Goal: Information Seeking & Learning: Learn about a topic

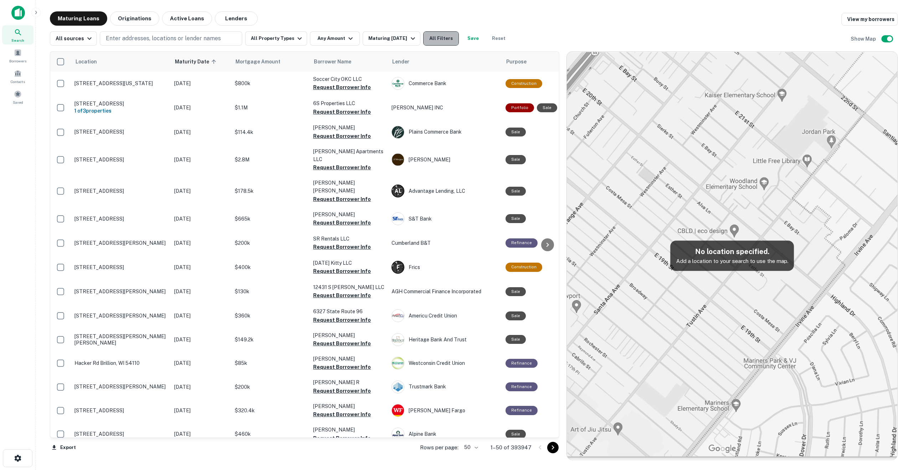
click at [430, 36] on button "All Filters" at bounding box center [441, 38] width 36 height 14
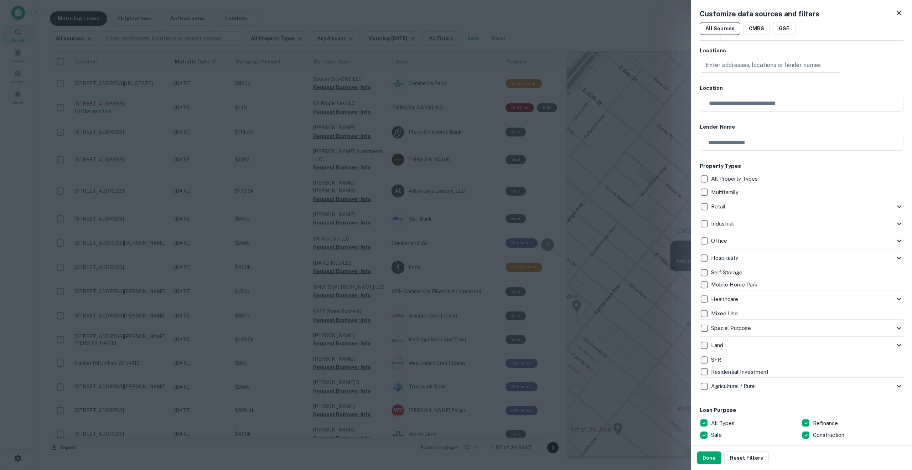
click at [896, 12] on icon at bounding box center [898, 12] width 5 height 5
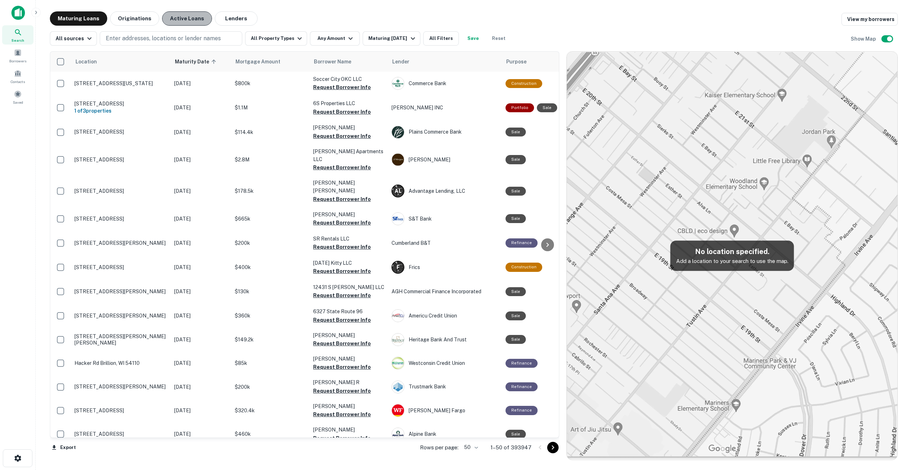
click at [191, 20] on button "Active Loans" at bounding box center [187, 18] width 50 height 14
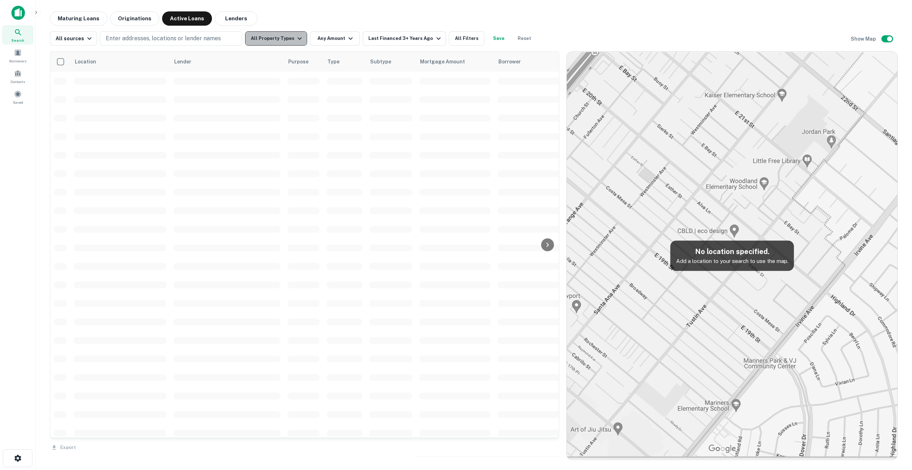
click at [278, 38] on button "All Property Types" at bounding box center [276, 38] width 62 height 14
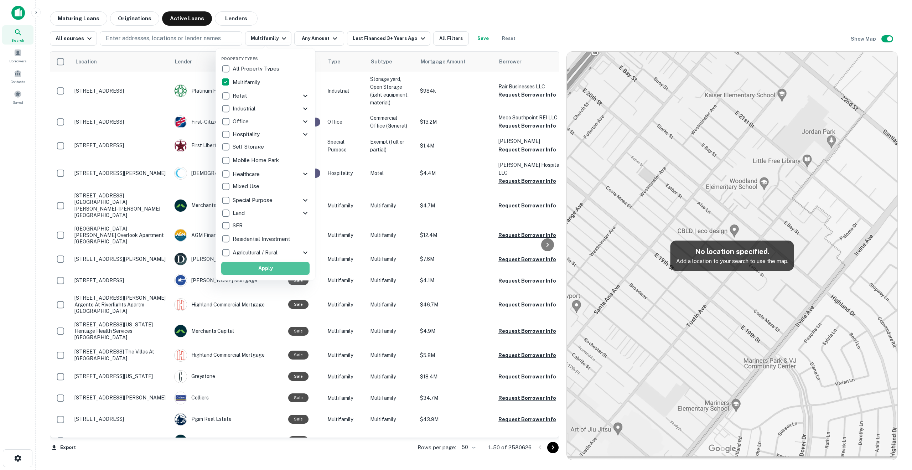
click at [273, 264] on button "Apply" at bounding box center [265, 268] width 88 height 13
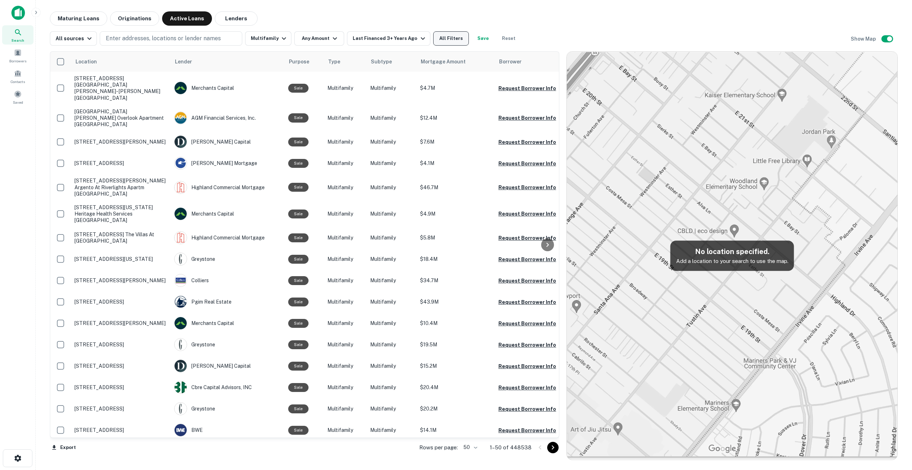
click at [438, 39] on button "All Filters" at bounding box center [451, 38] width 36 height 14
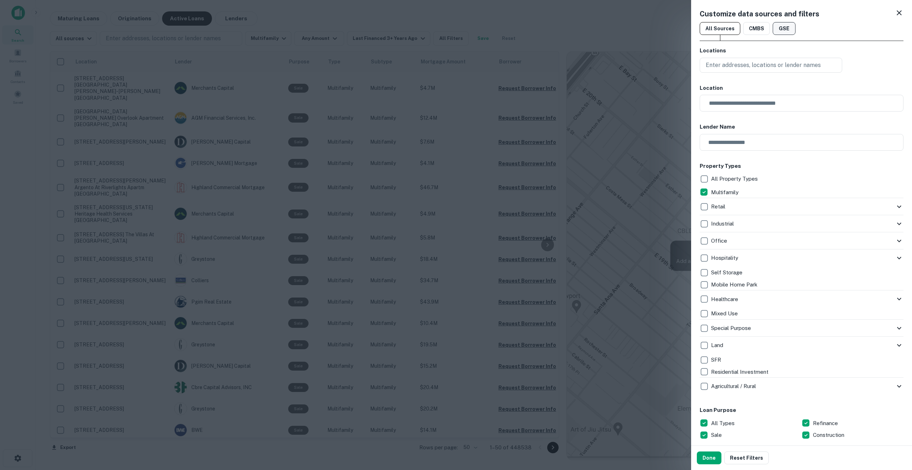
click at [780, 30] on button "GSE" at bounding box center [783, 28] width 23 height 13
click at [754, 27] on button "CMBS" at bounding box center [756, 28] width 27 height 13
click at [721, 28] on button "All Sources" at bounding box center [719, 28] width 41 height 13
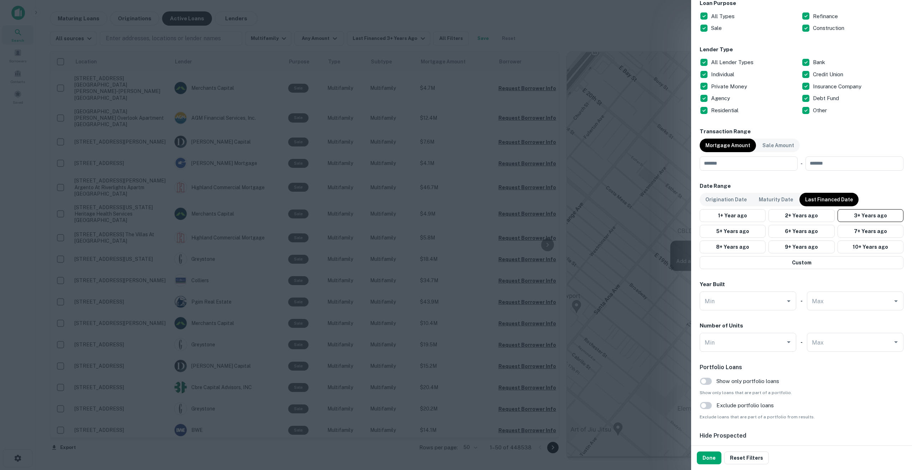
scroll to position [504, 0]
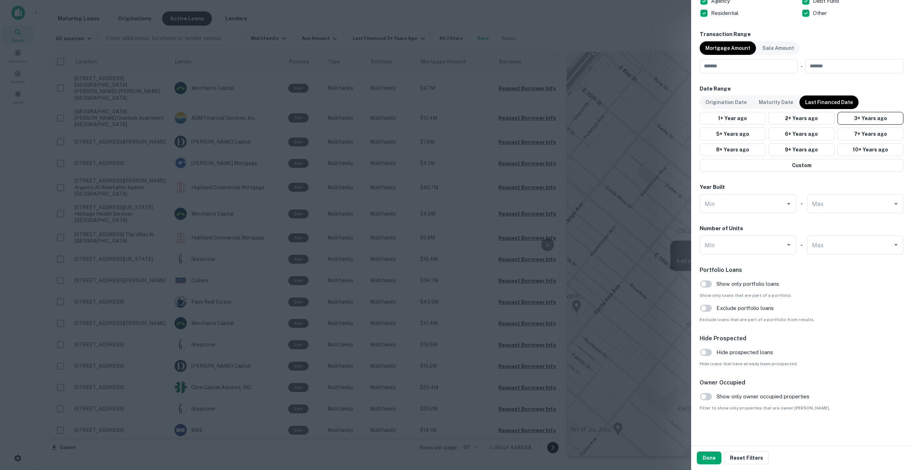
click at [517, 16] on div at bounding box center [456, 235] width 912 height 470
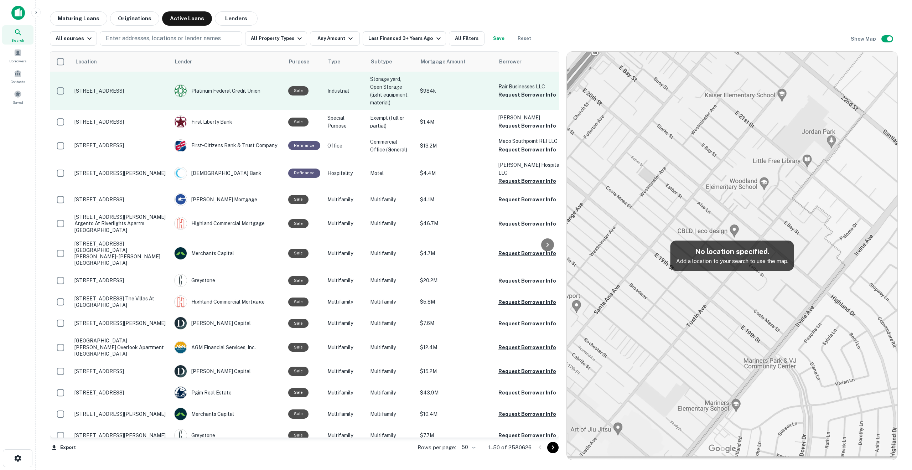
click at [115, 89] on p "1380 Capital Cir Lawrenceville, GA 30043" at bounding box center [120, 91] width 93 height 6
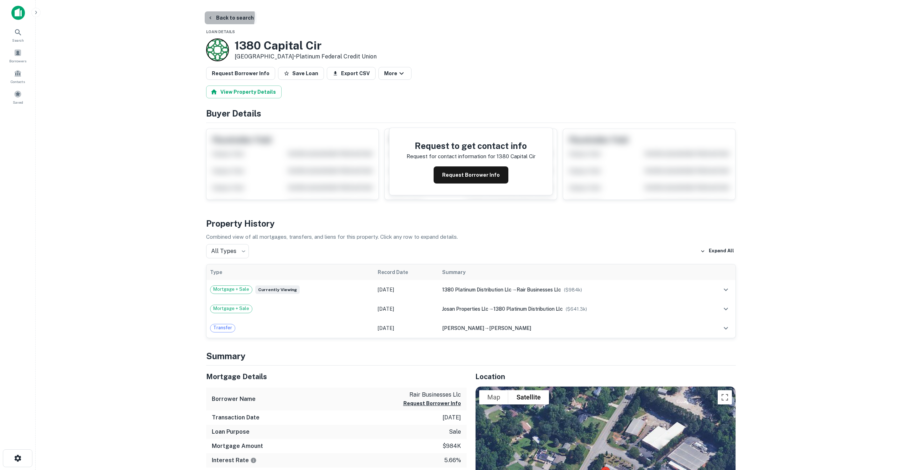
click at [219, 16] on button "Back to search" at bounding box center [231, 17] width 52 height 13
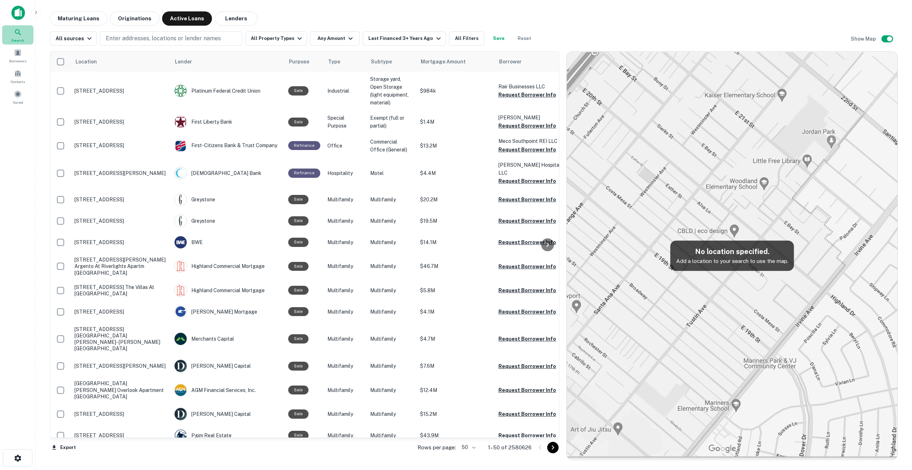
click at [16, 34] on icon at bounding box center [18, 32] width 9 height 9
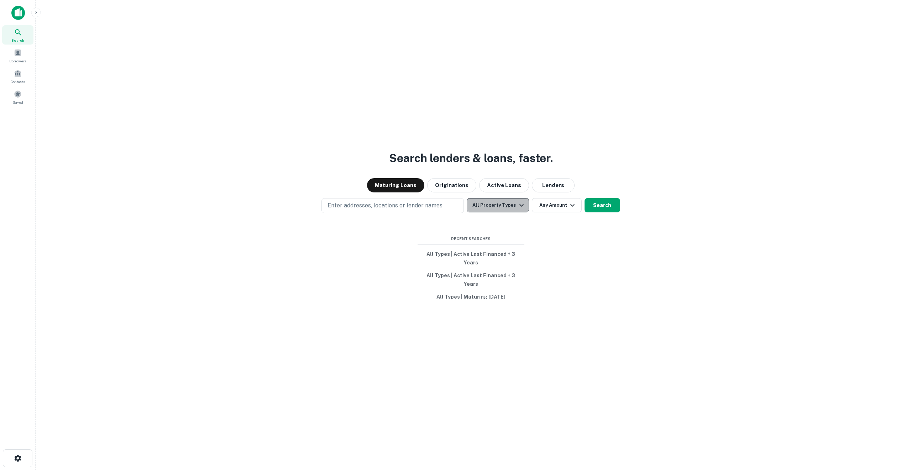
click at [517, 209] on icon "button" at bounding box center [521, 205] width 9 height 9
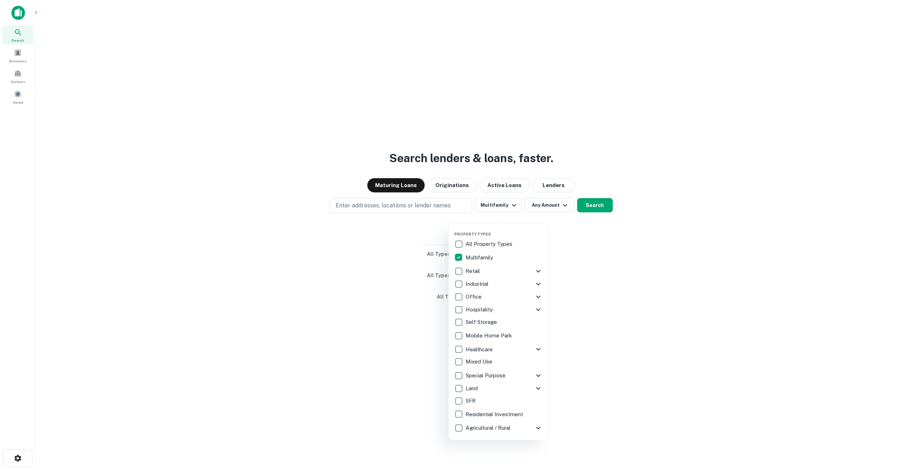
click at [509, 194] on div at bounding box center [456, 235] width 912 height 470
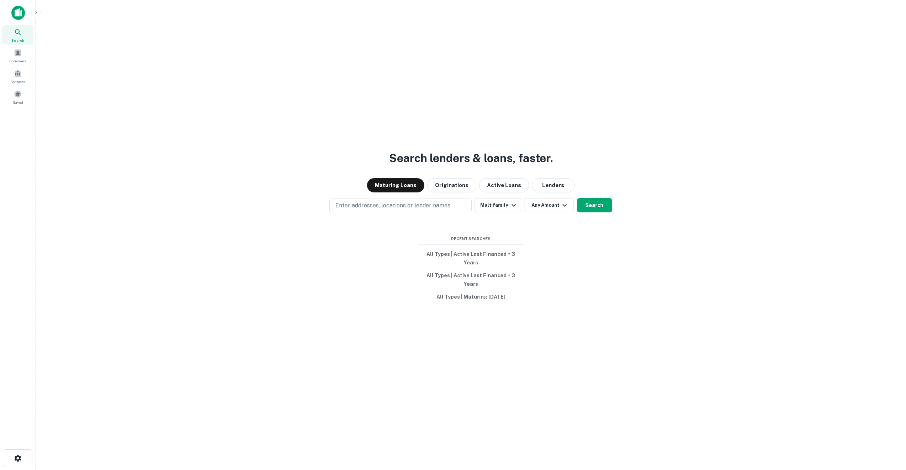
click at [509, 192] on button "Active Loans" at bounding box center [504, 185] width 50 height 14
click at [602, 212] on button "Search" at bounding box center [595, 205] width 36 height 14
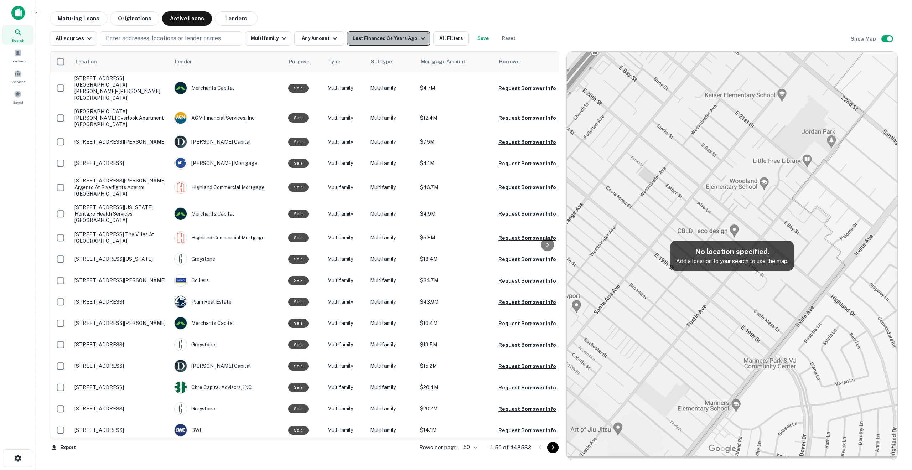
click at [418, 40] on icon "button" at bounding box center [422, 38] width 9 height 9
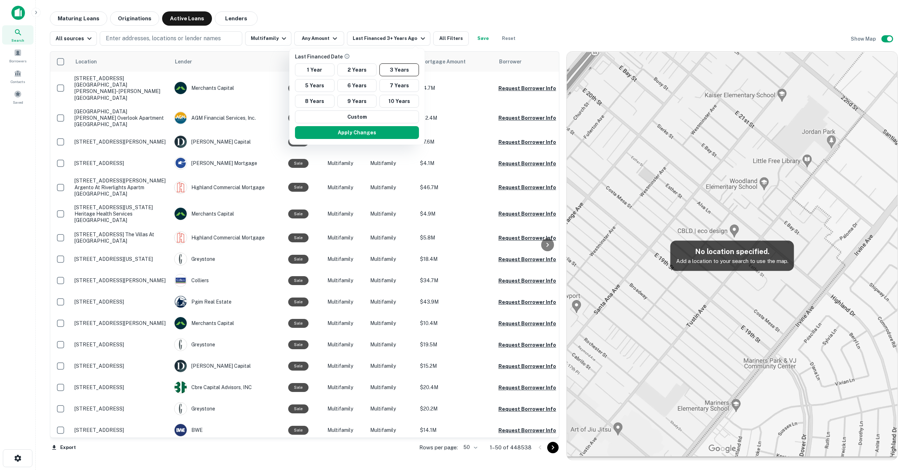
click at [335, 38] on div at bounding box center [456, 235] width 912 height 470
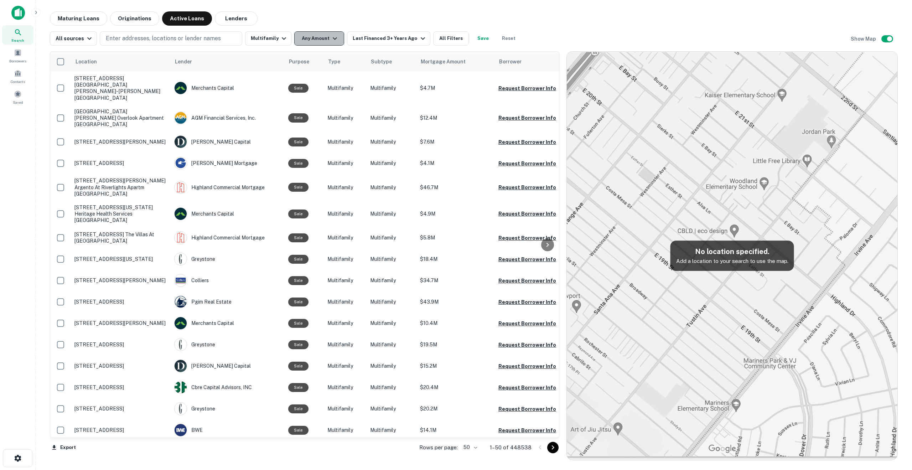
click at [331, 37] on icon "button" at bounding box center [335, 38] width 9 height 9
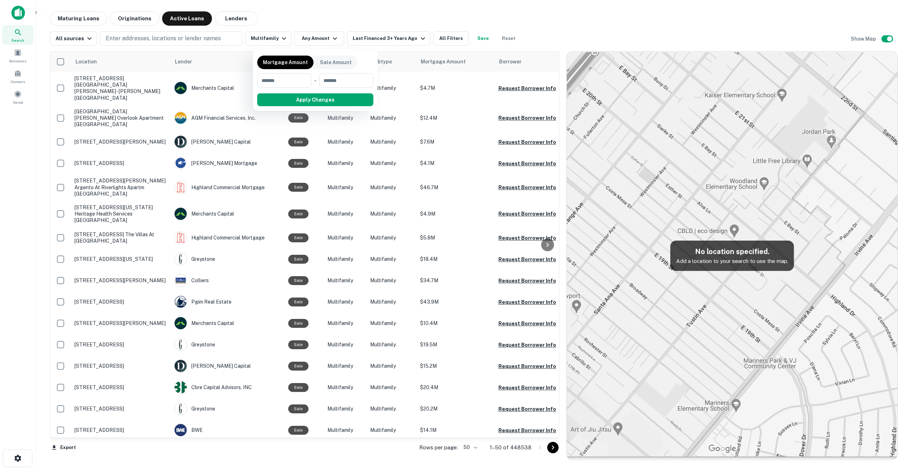
click at [84, 36] on div at bounding box center [456, 235] width 912 height 470
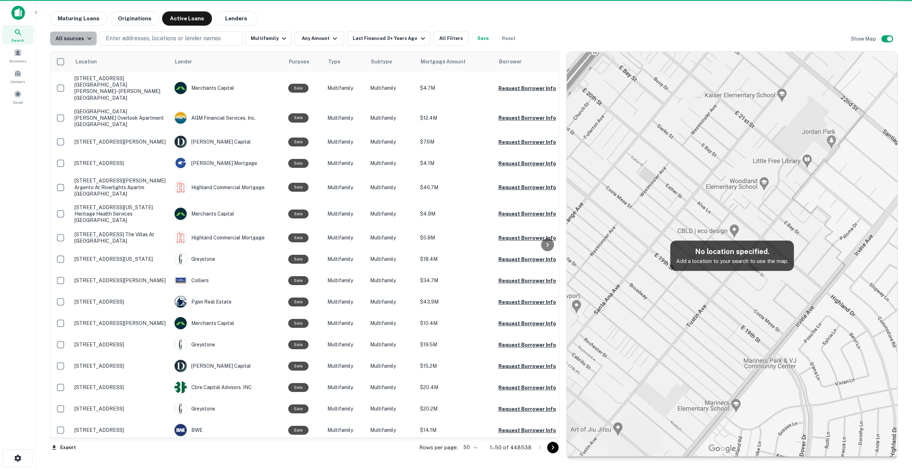
click at [85, 36] on icon "button" at bounding box center [89, 38] width 9 height 9
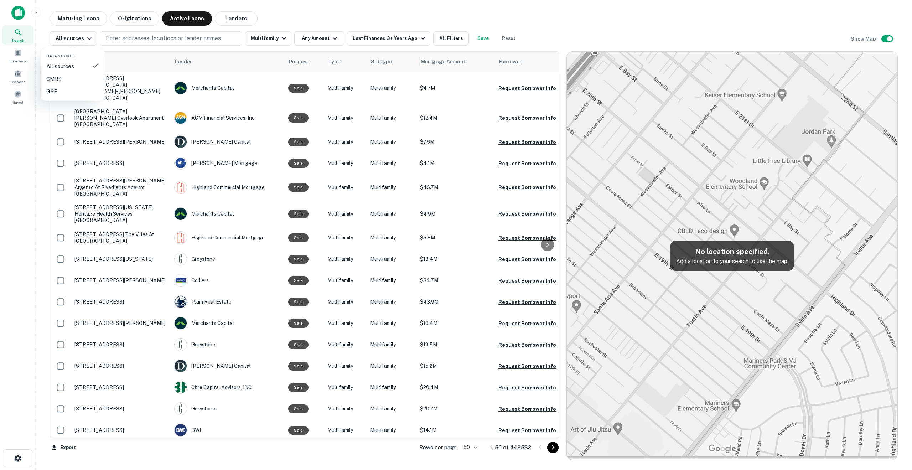
click at [340, 15] on div at bounding box center [456, 235] width 912 height 470
click at [453, 40] on button "All Filters" at bounding box center [451, 38] width 36 height 14
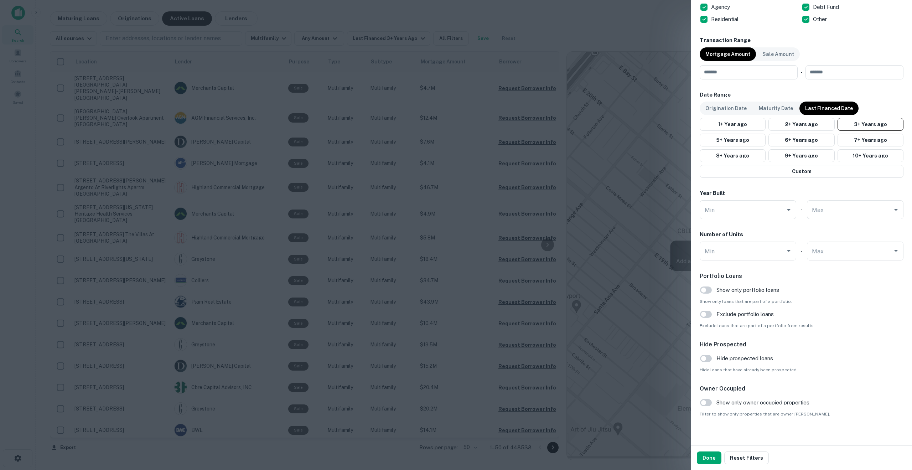
scroll to position [504, 0]
